Goal: Information Seeking & Learning: Learn about a topic

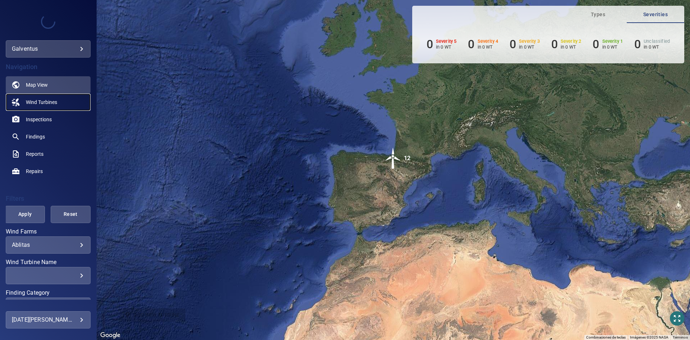
click at [43, 96] on link "Wind Turbines" at bounding box center [48, 101] width 85 height 17
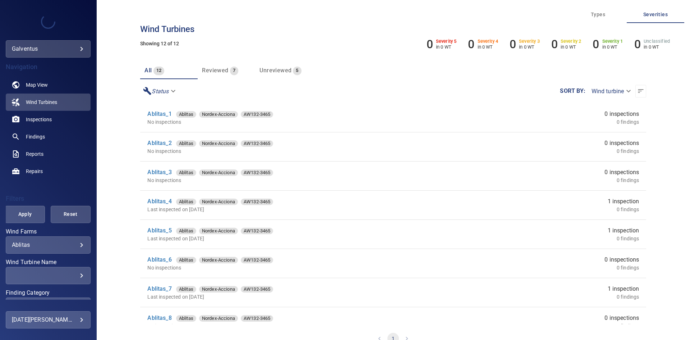
drag, startPoint x: 25, startPoint y: 240, endPoint x: 26, endPoint y: 252, distance: 12.3
click at [25, 240] on div "Ablitas ******* ​" at bounding box center [48, 244] width 85 height 17
click at [30, 236] on div "Ablitas ******* ​" at bounding box center [48, 244] width 85 height 17
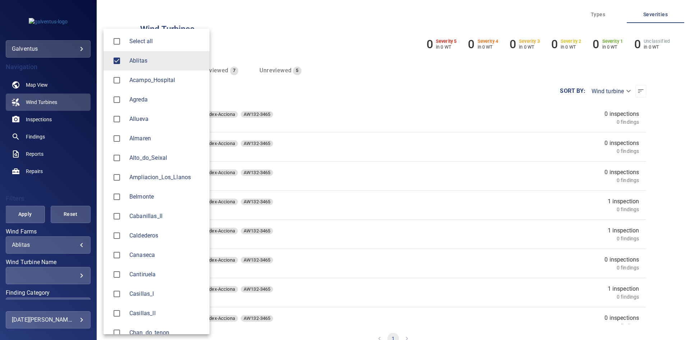
click at [31, 242] on body "**********" at bounding box center [345, 170] width 690 height 340
drag, startPoint x: 138, startPoint y: 57, endPoint x: 153, endPoint y: 74, distance: 22.6
click at [139, 57] on span "Ablitas" at bounding box center [166, 60] width 74 height 9
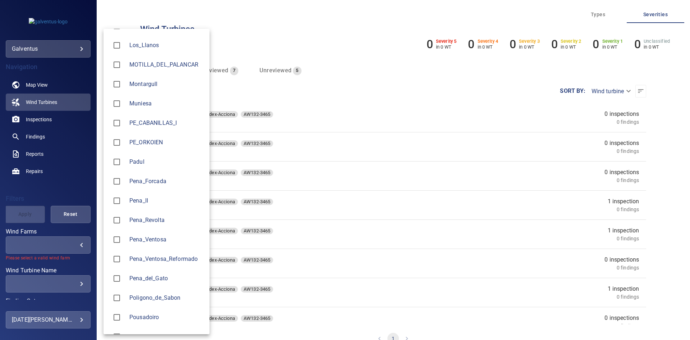
scroll to position [611, 0]
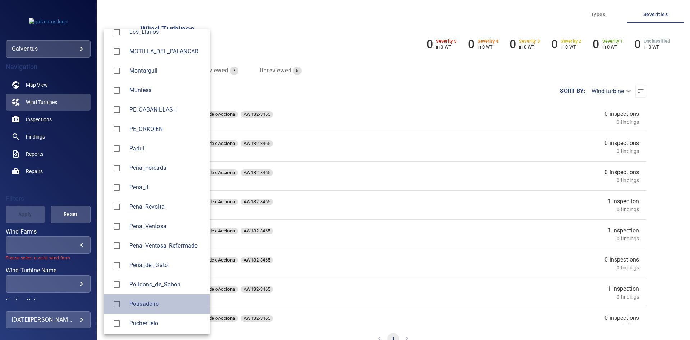
click at [148, 308] on li "Pousadoiro" at bounding box center [156, 303] width 106 height 19
type input "**********"
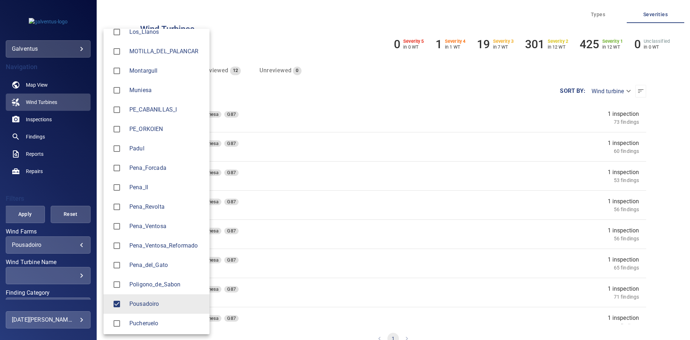
click at [313, 101] on div at bounding box center [345, 170] width 690 height 340
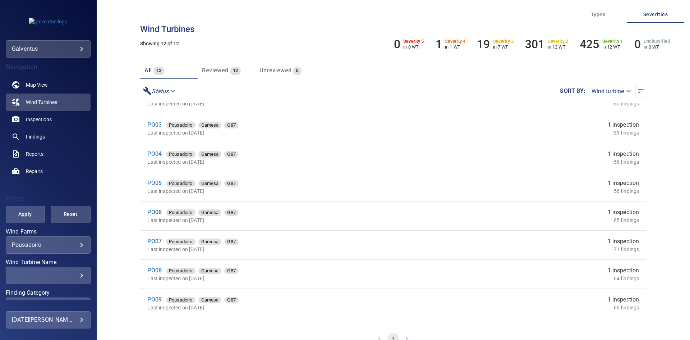
scroll to position [128, 0]
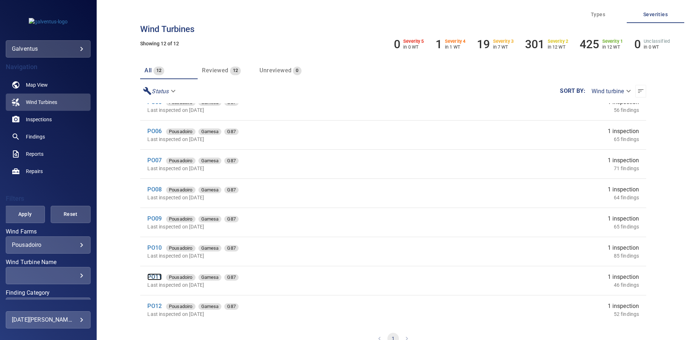
click at [152, 274] on link "PO11" at bounding box center [154, 276] width 14 height 7
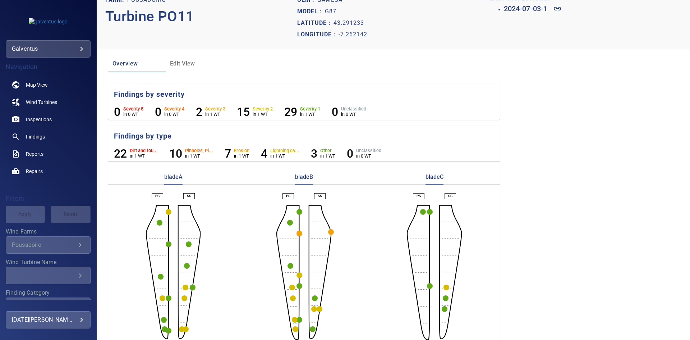
scroll to position [26, 0]
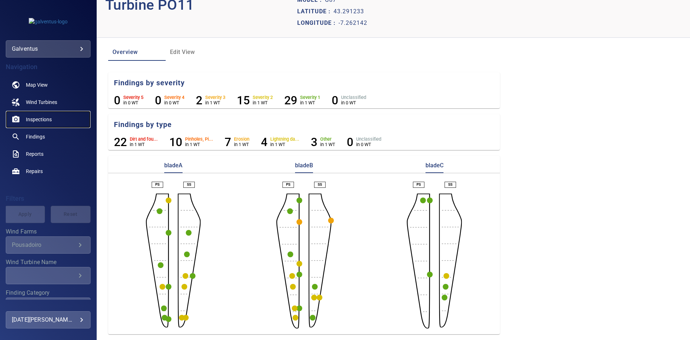
click at [37, 115] on link "Inspections" at bounding box center [48, 119] width 85 height 17
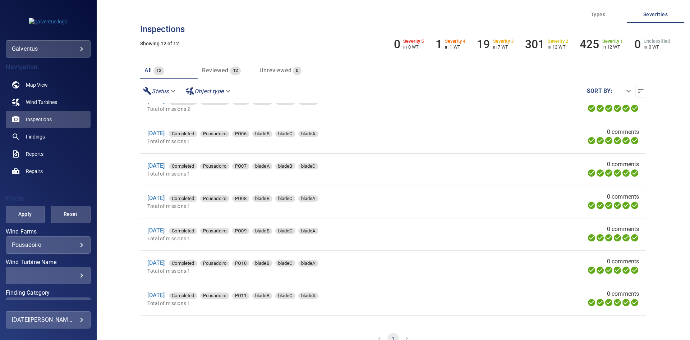
scroll to position [171, 0]
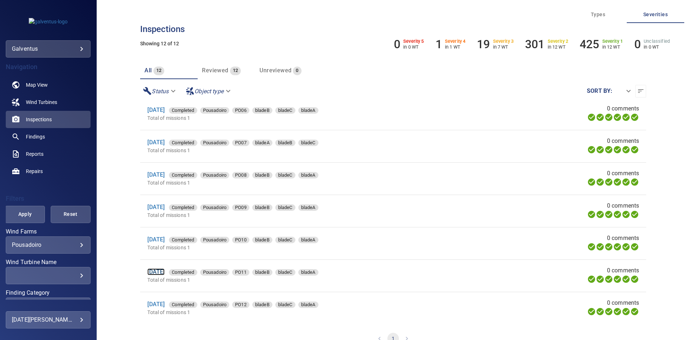
click at [165, 273] on link "[DATE]" at bounding box center [155, 271] width 17 height 7
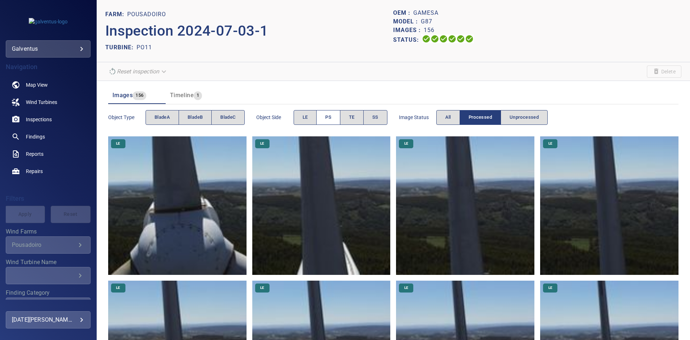
click at [334, 118] on button "PS" at bounding box center [328, 117] width 24 height 15
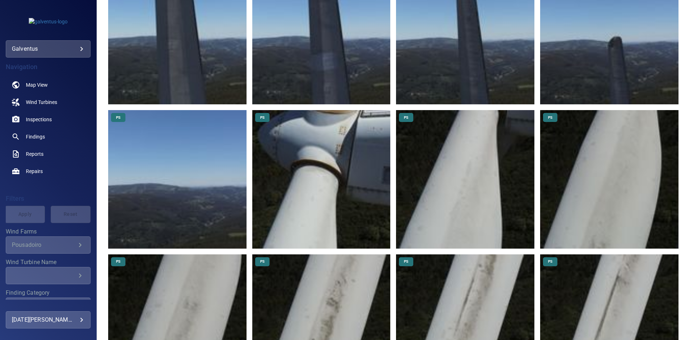
scroll to position [395, 0]
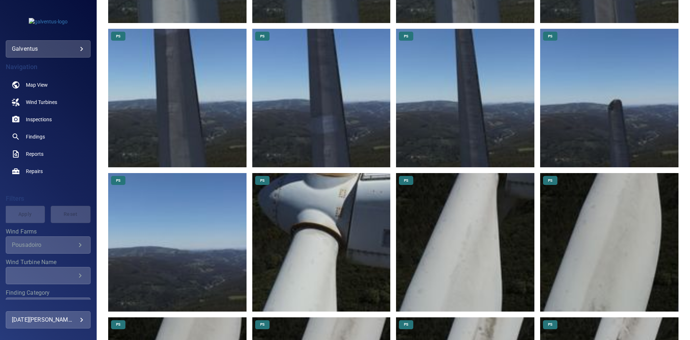
click at [607, 114] on img at bounding box center [609, 98] width 138 height 138
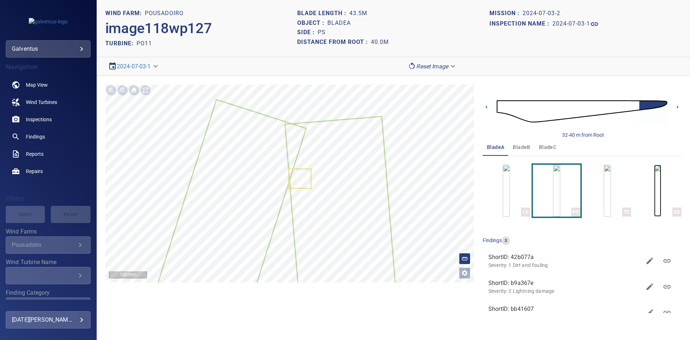
click at [654, 191] on img "button" at bounding box center [657, 191] width 7 height 52
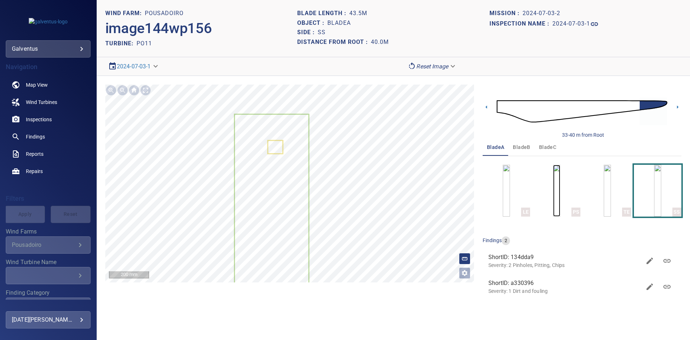
click at [553, 195] on img "button" at bounding box center [556, 191] width 7 height 52
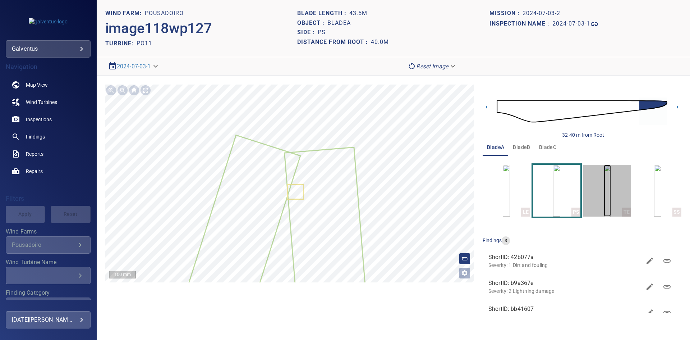
click at [604, 200] on img "button" at bounding box center [607, 191] width 7 height 52
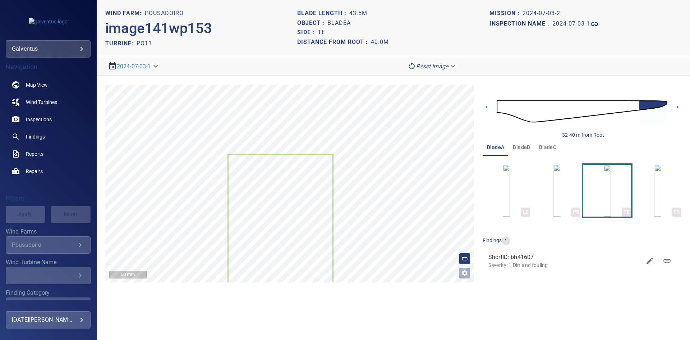
click at [521, 147] on span "bladeB" at bounding box center [521, 147] width 17 height 9
click at [606, 196] on img "button" at bounding box center [607, 191] width 7 height 52
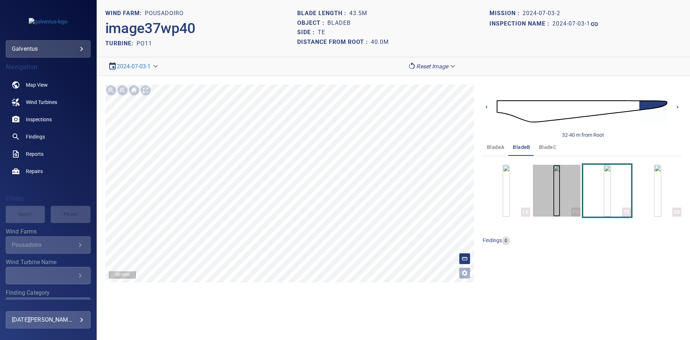
click at [560, 196] on img "button" at bounding box center [556, 191] width 7 height 52
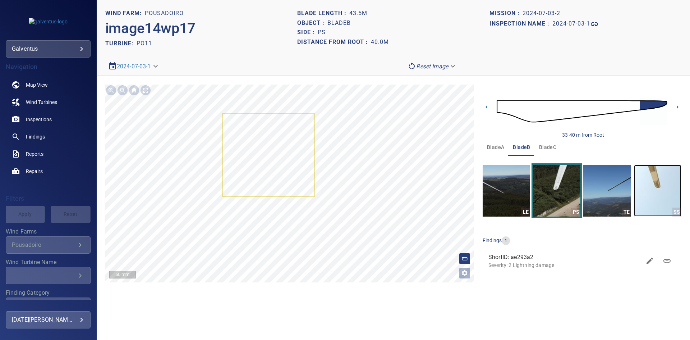
click at [667, 194] on img "button" at bounding box center [657, 191] width 47 height 52
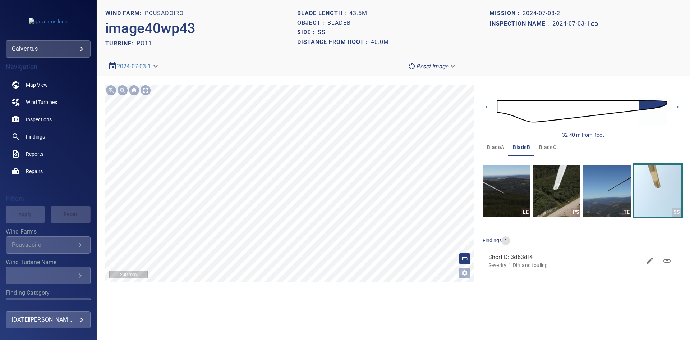
click at [224, 63] on section "**********" at bounding box center [393, 170] width 593 height 340
click at [282, 71] on section "**********" at bounding box center [393, 170] width 593 height 340
click at [546, 147] on span "bladeC" at bounding box center [547, 147] width 17 height 9
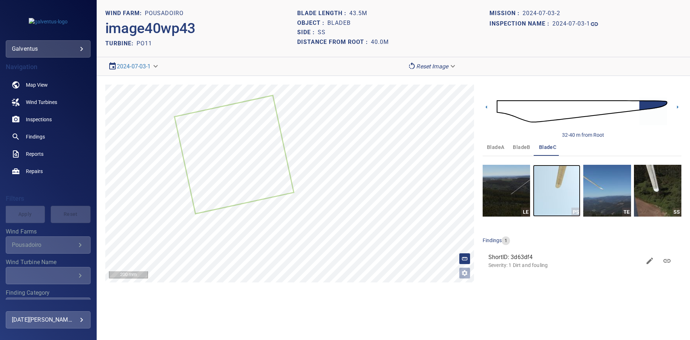
click at [558, 189] on img "button" at bounding box center [556, 191] width 47 height 52
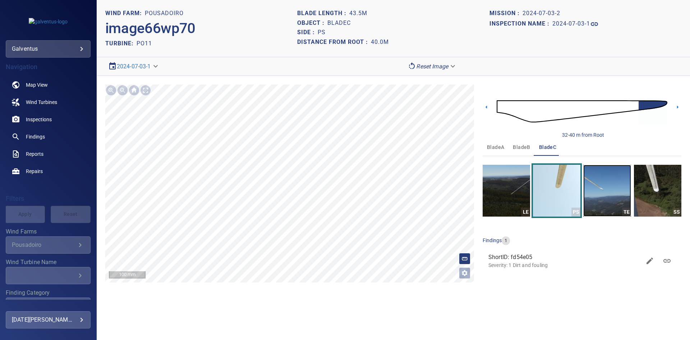
click at [613, 183] on img "button" at bounding box center [606, 191] width 47 height 52
